Goal: Task Accomplishment & Management: Use online tool/utility

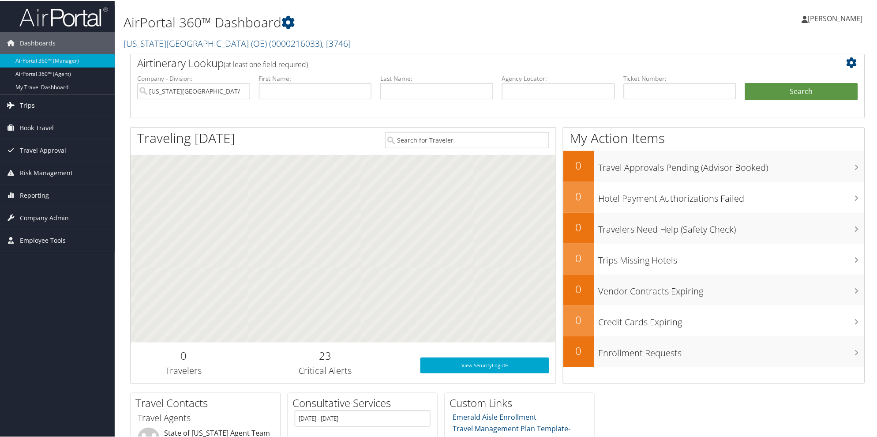
click at [39, 105] on link "Trips" at bounding box center [57, 105] width 115 height 22
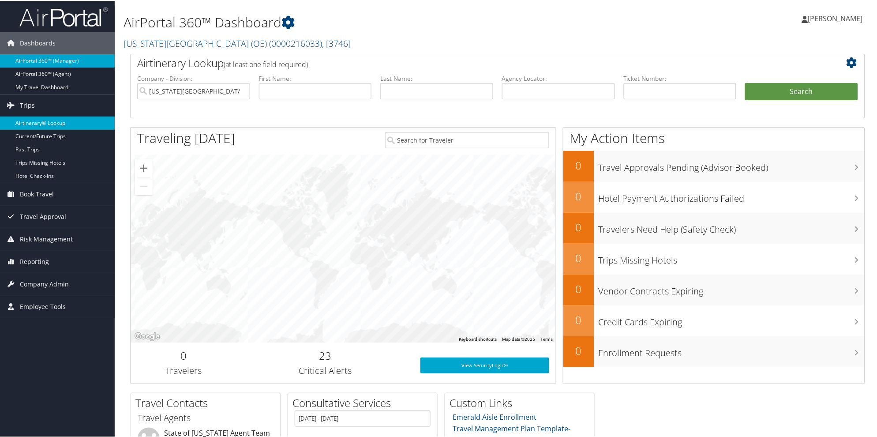
click at [41, 120] on link "Airtinerary® Lookup" at bounding box center [57, 122] width 115 height 13
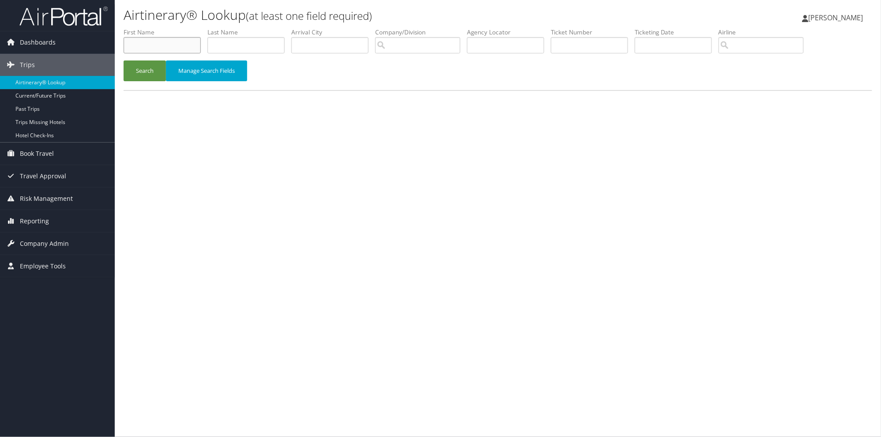
click at [152, 43] on input "text" at bounding box center [162, 45] width 77 height 16
type input "[PERSON_NAME]"
click at [133, 69] on button "Search" at bounding box center [145, 70] width 42 height 21
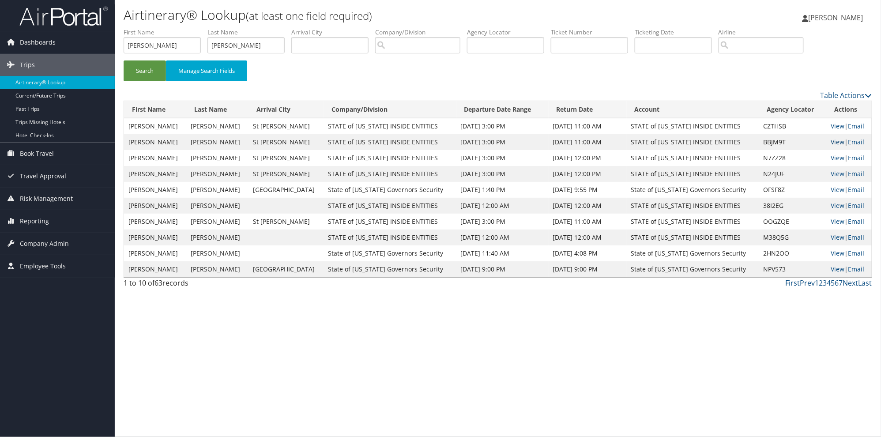
click at [831, 140] on link "View" at bounding box center [838, 142] width 14 height 8
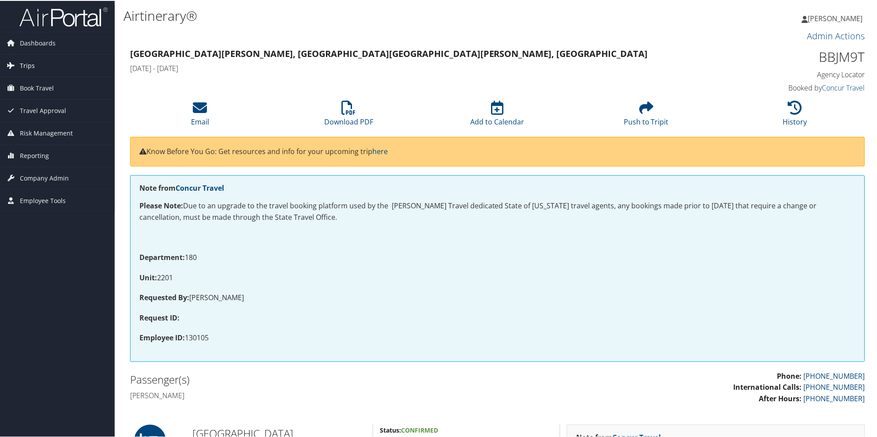
click at [34, 65] on link "Trips" at bounding box center [57, 65] width 115 height 22
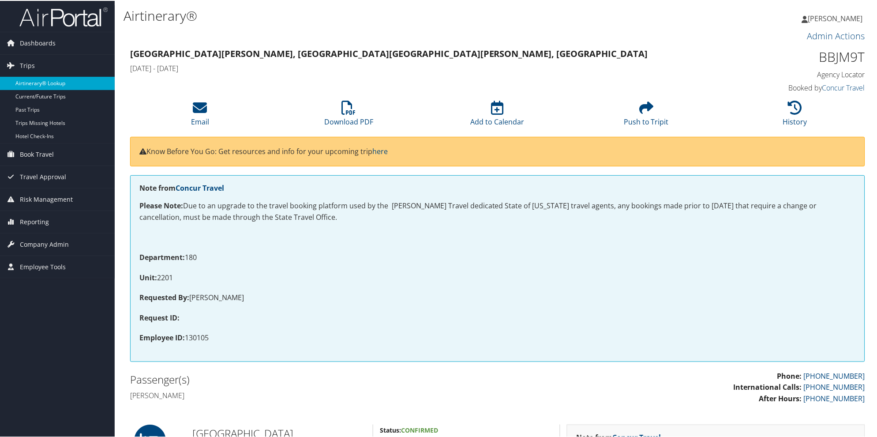
click at [37, 80] on link "Airtinerary® Lookup" at bounding box center [57, 82] width 115 height 13
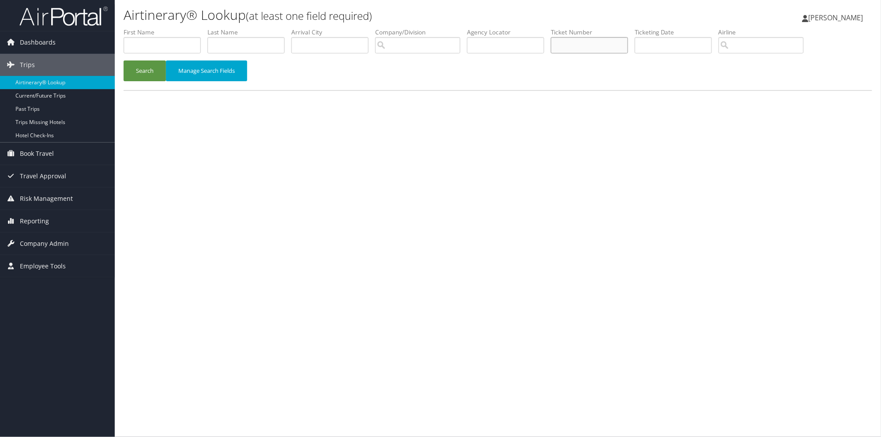
click at [588, 43] on input "text" at bounding box center [589, 45] width 77 height 16
type input "8900897545306"
click at [124, 60] on button "Search" at bounding box center [145, 70] width 42 height 21
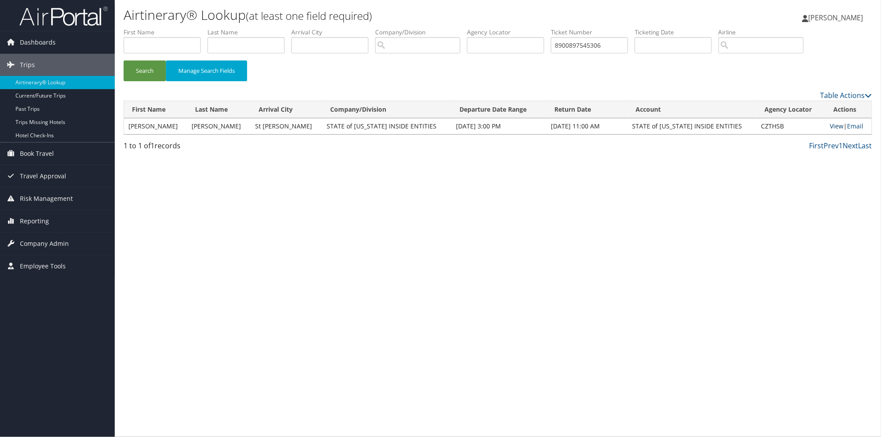
click at [830, 129] on link "View" at bounding box center [837, 126] width 14 height 8
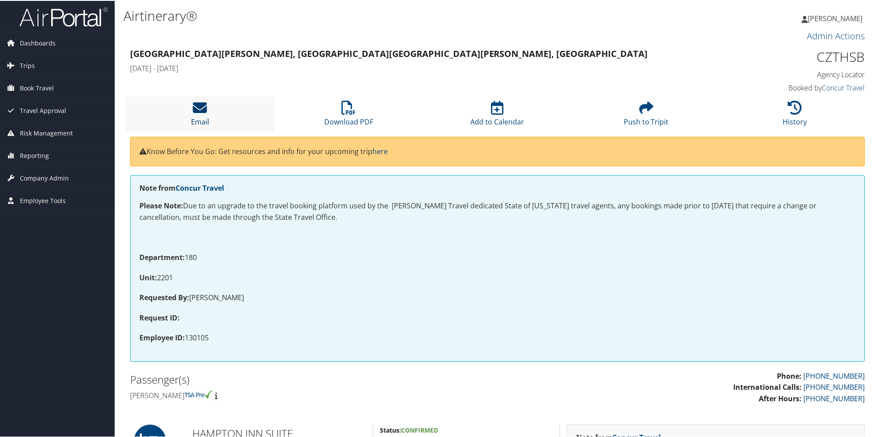
click at [202, 113] on icon at bounding box center [200, 107] width 14 height 14
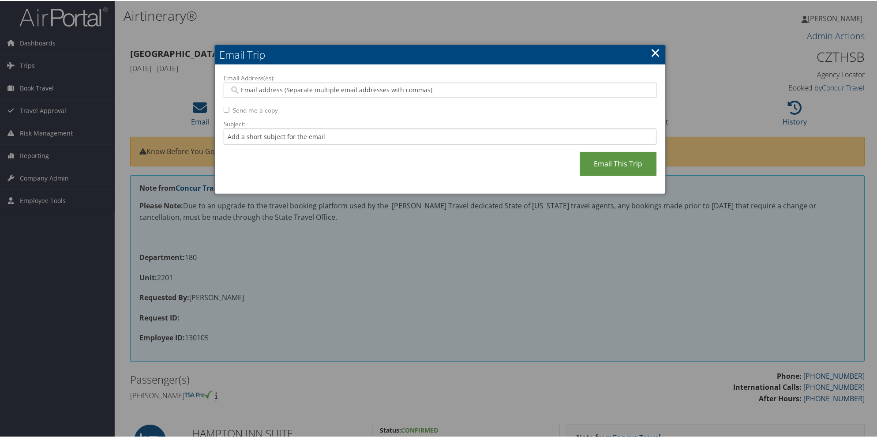
click at [237, 87] on input "Email Address(es):" at bounding box center [440, 89] width 421 height 9
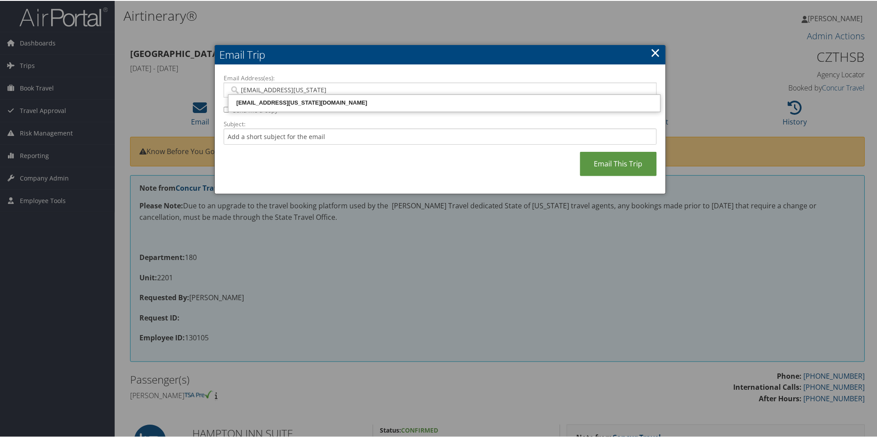
type input "[EMAIL_ADDRESS][US_STATE][DOMAIN_NAME]"
click at [296, 107] on div "[EMAIL_ADDRESS][US_STATE][DOMAIN_NAME]" at bounding box center [444, 101] width 429 height 13
type input "[EMAIL_ADDRESS][US_STATE][DOMAIN_NAME]"
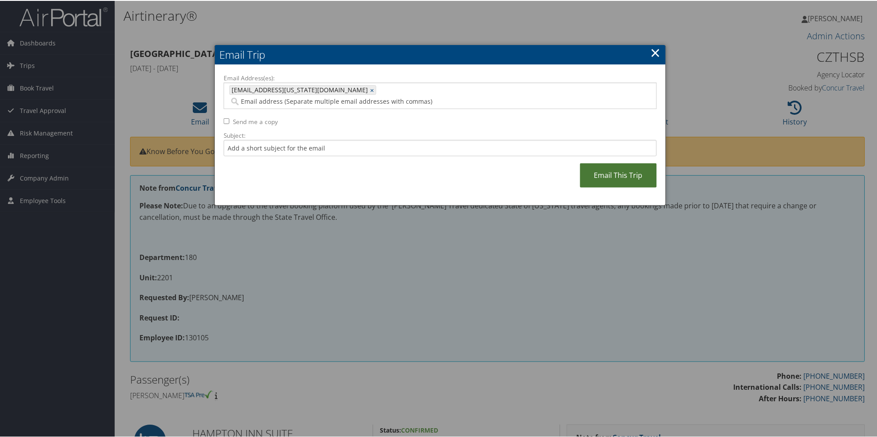
click at [612, 165] on link "Email This Trip" at bounding box center [618, 174] width 77 height 24
